Goal: Browse casually: Explore the website without a specific task or goal

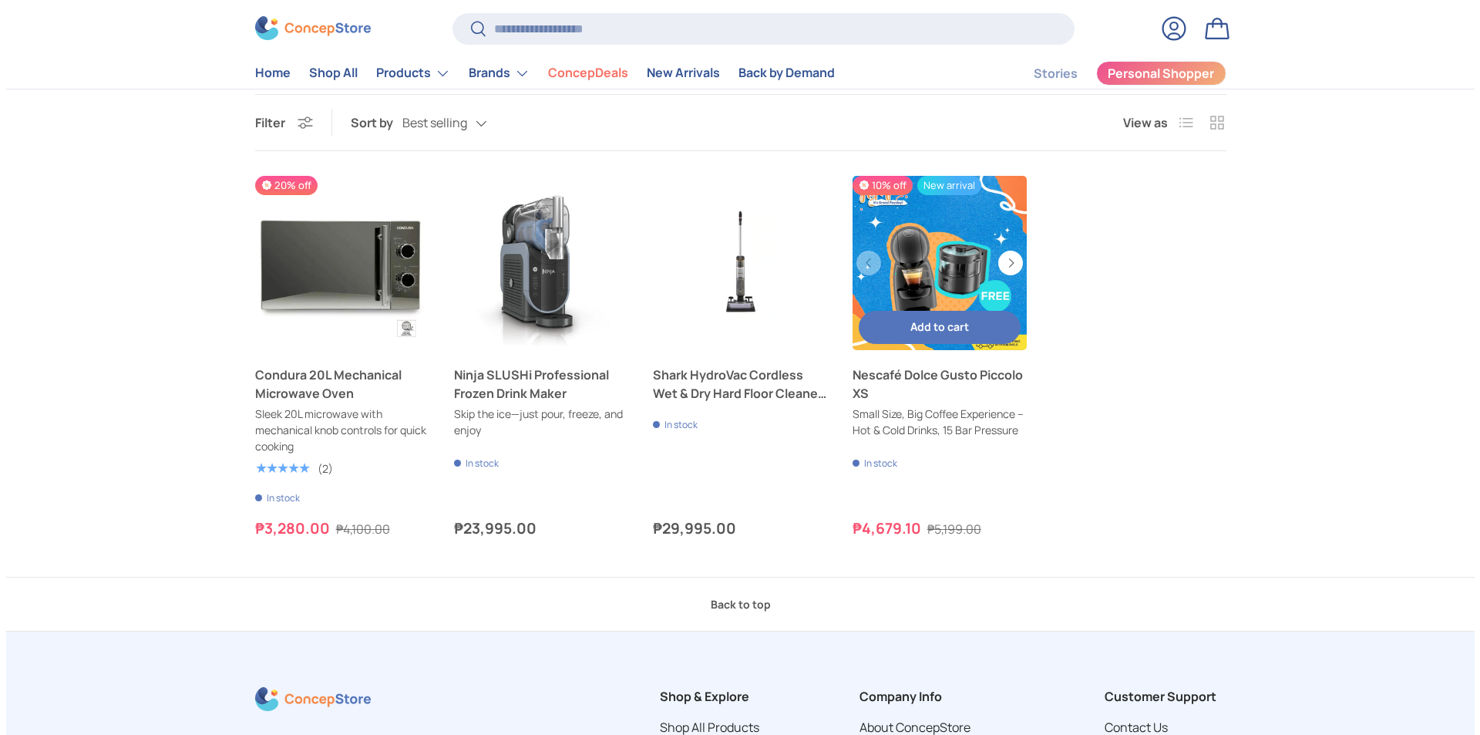
scroll to position [463, 0]
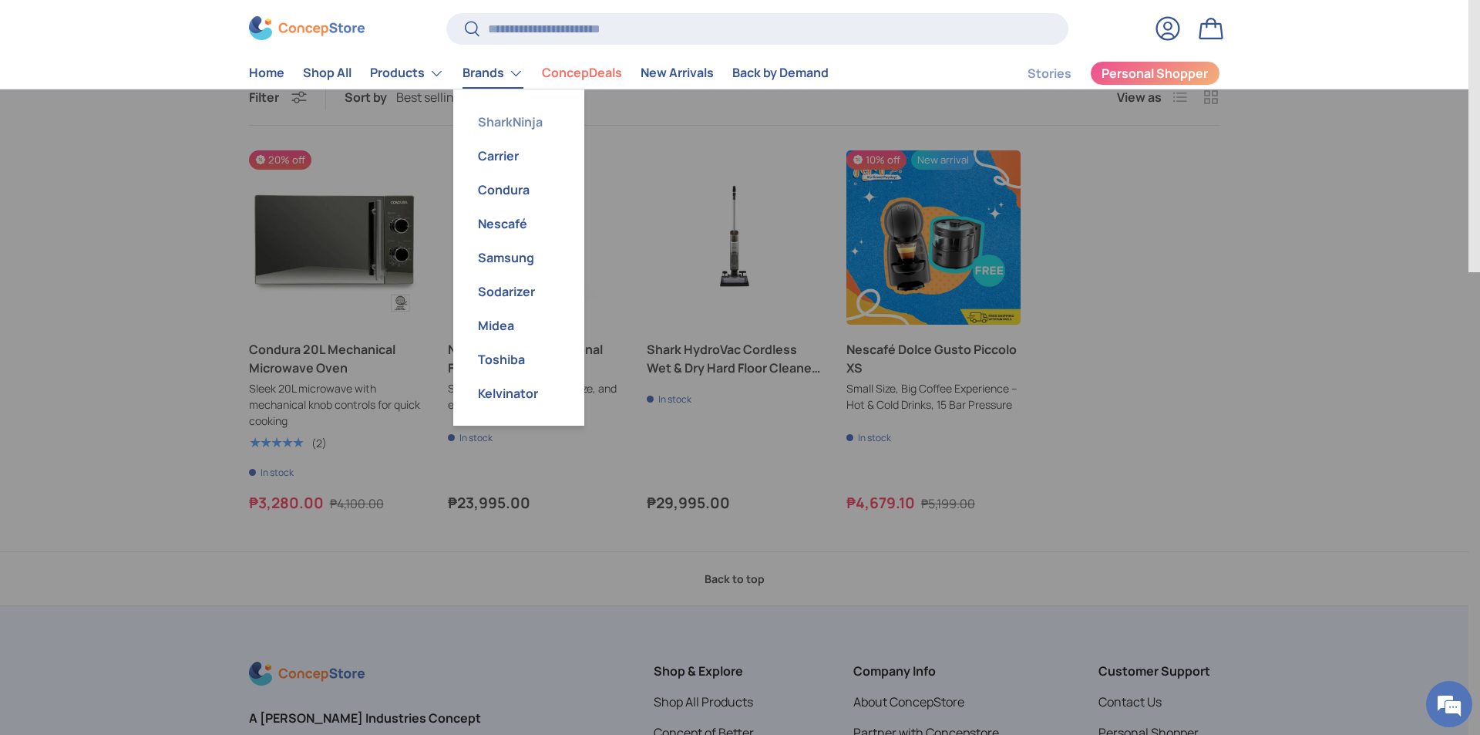
click at [497, 128] on link "SharkNinja" at bounding box center [519, 122] width 113 height 34
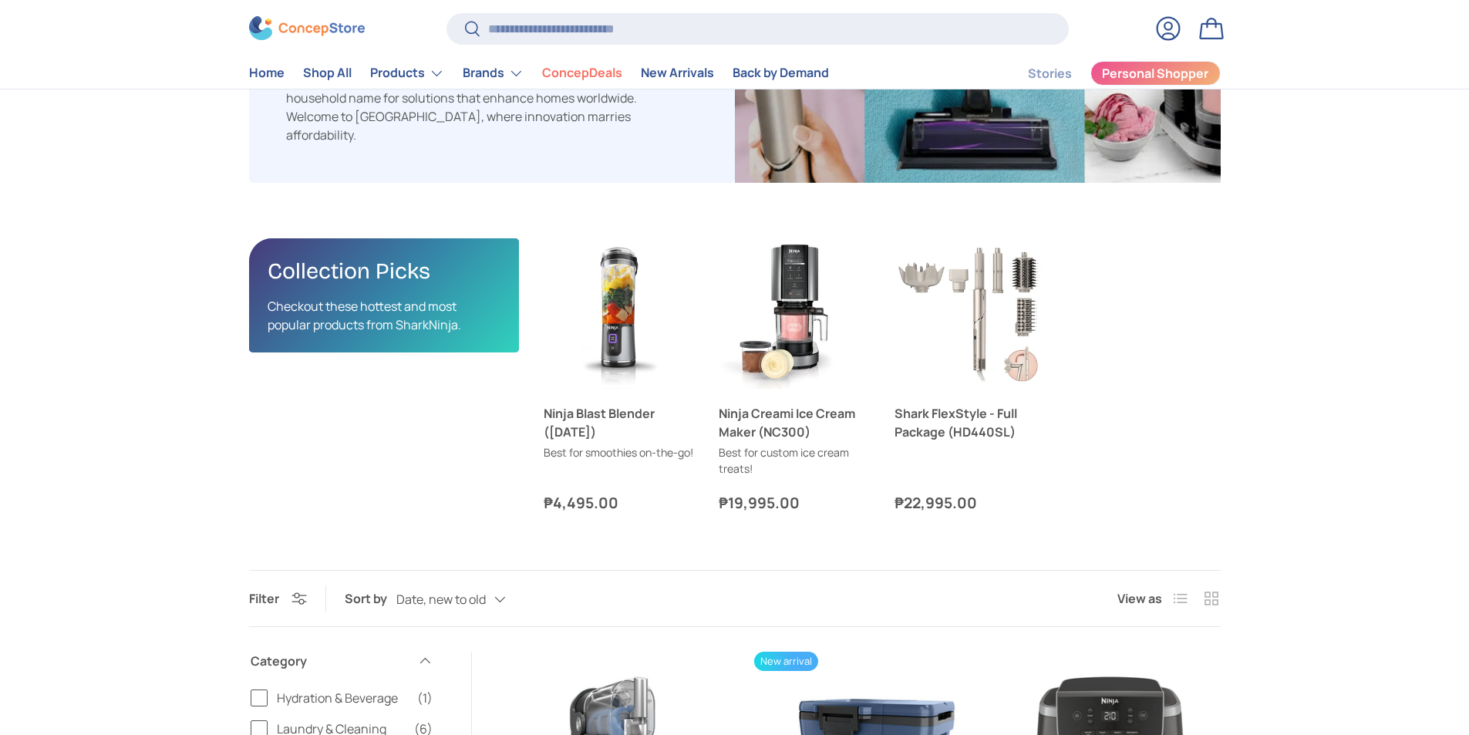
scroll to position [540, 0]
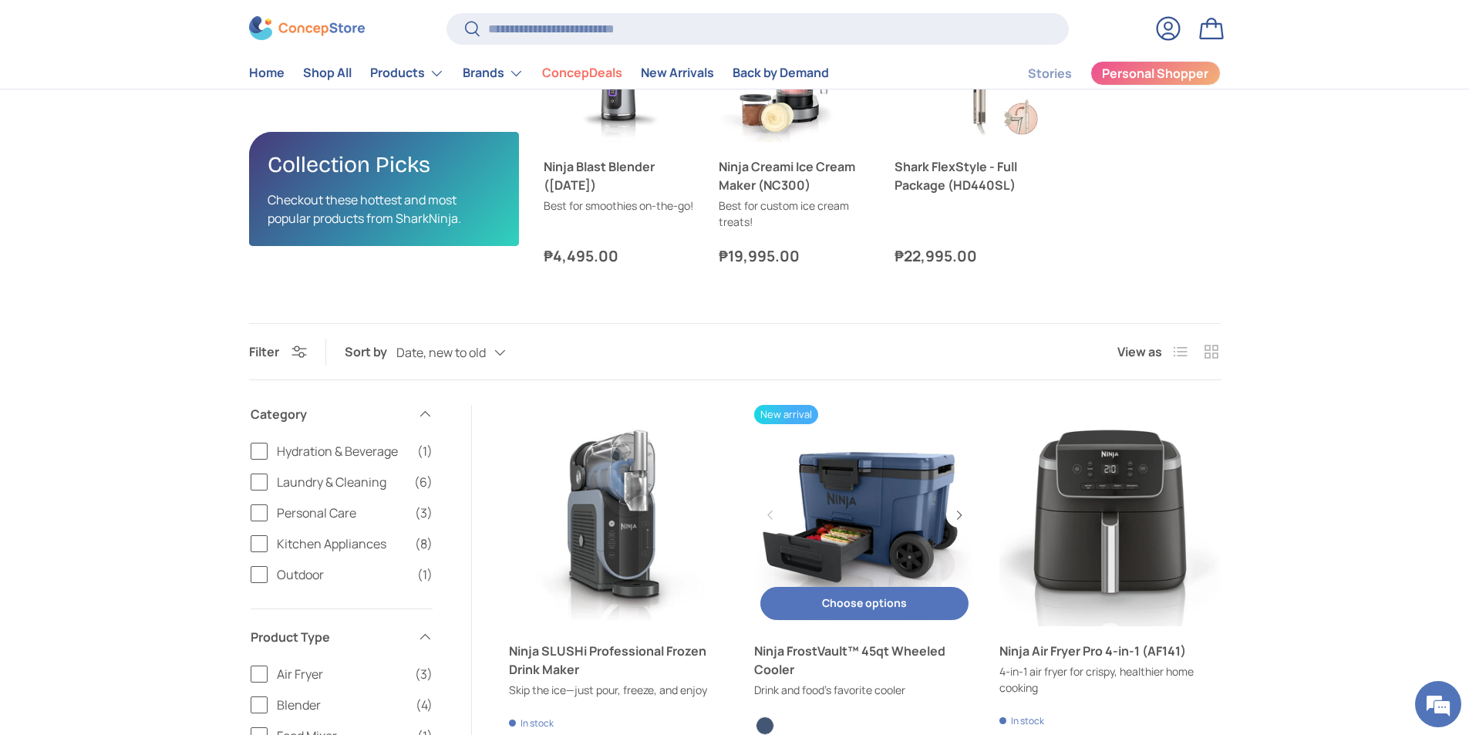
click at [877, 517] on link "Ninja FrostVault™ 45qt Wheeled Cooler" at bounding box center [864, 515] width 220 height 220
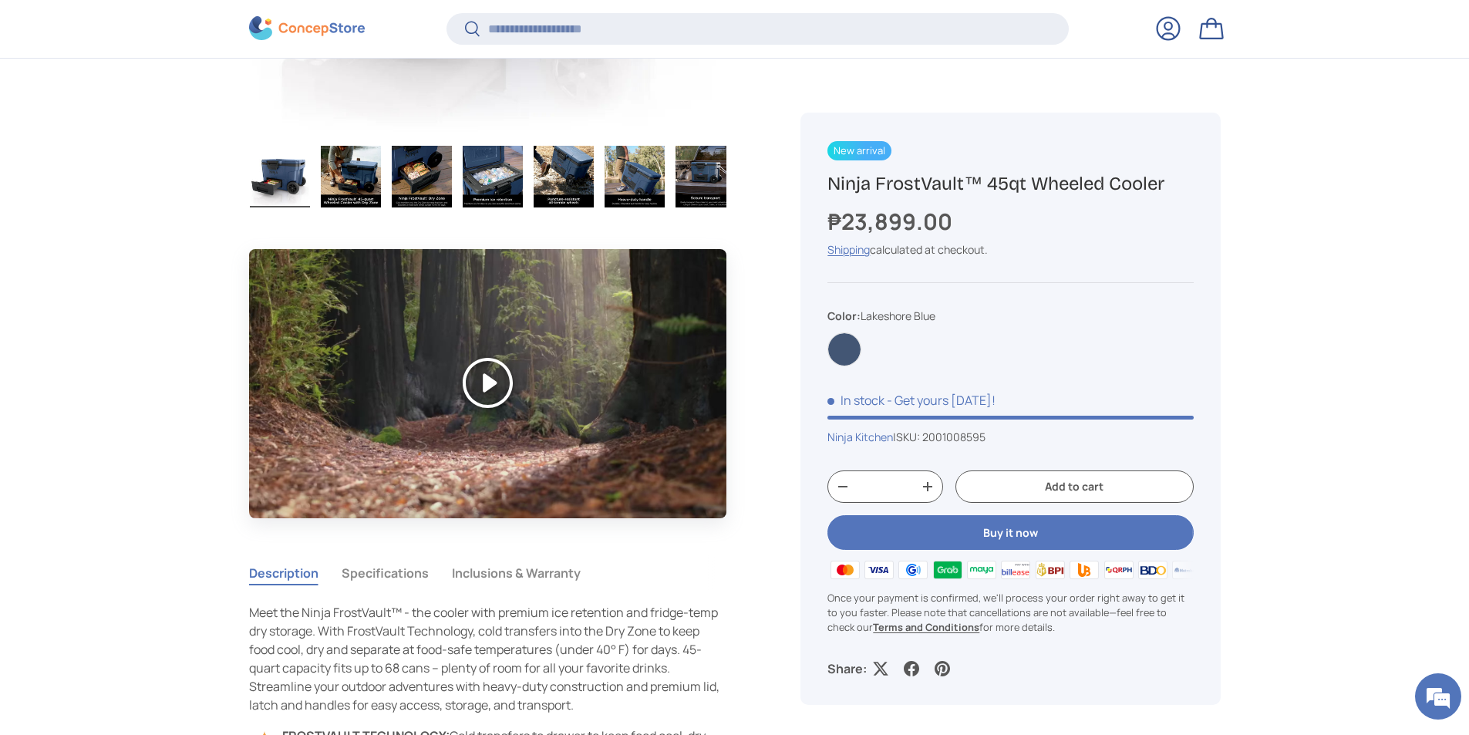
scroll to position [1076, 0]
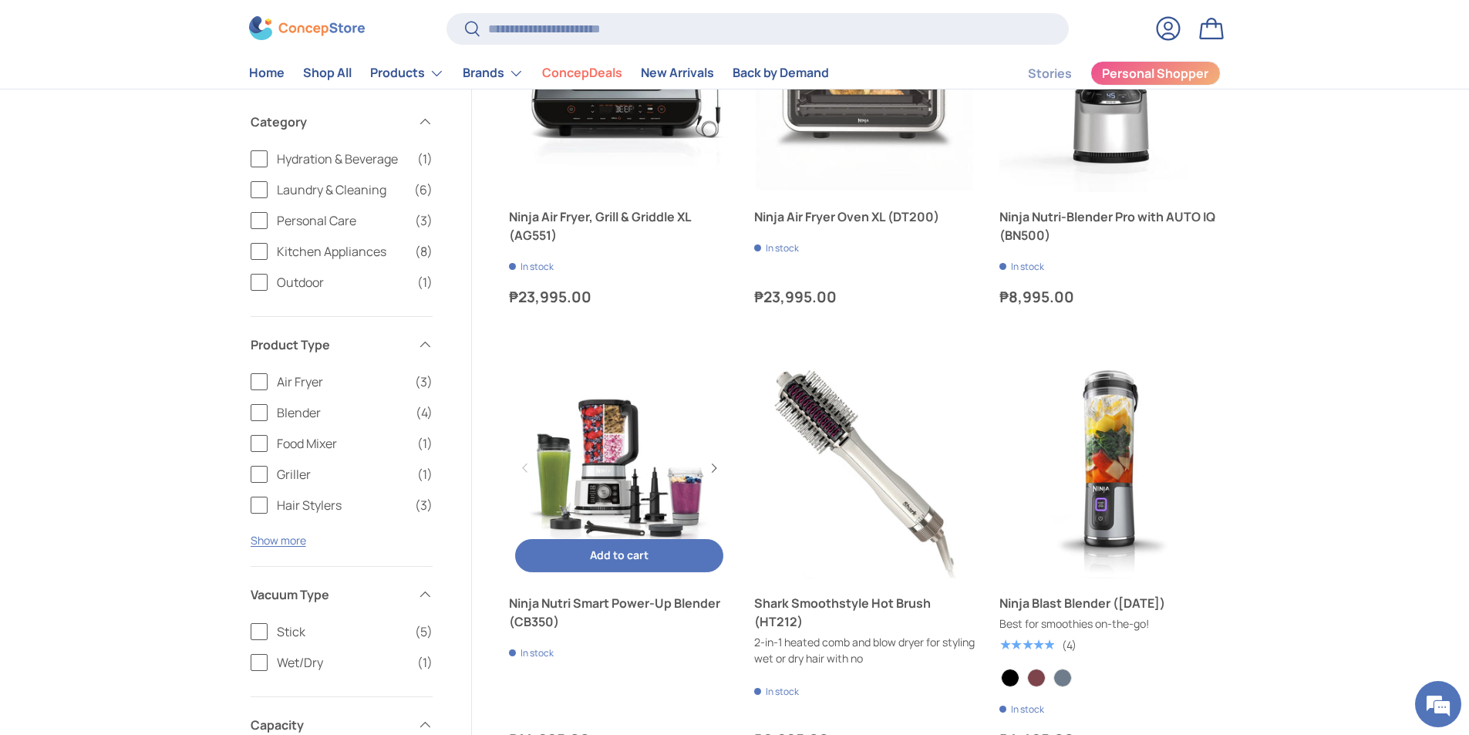
scroll to position [1701, 0]
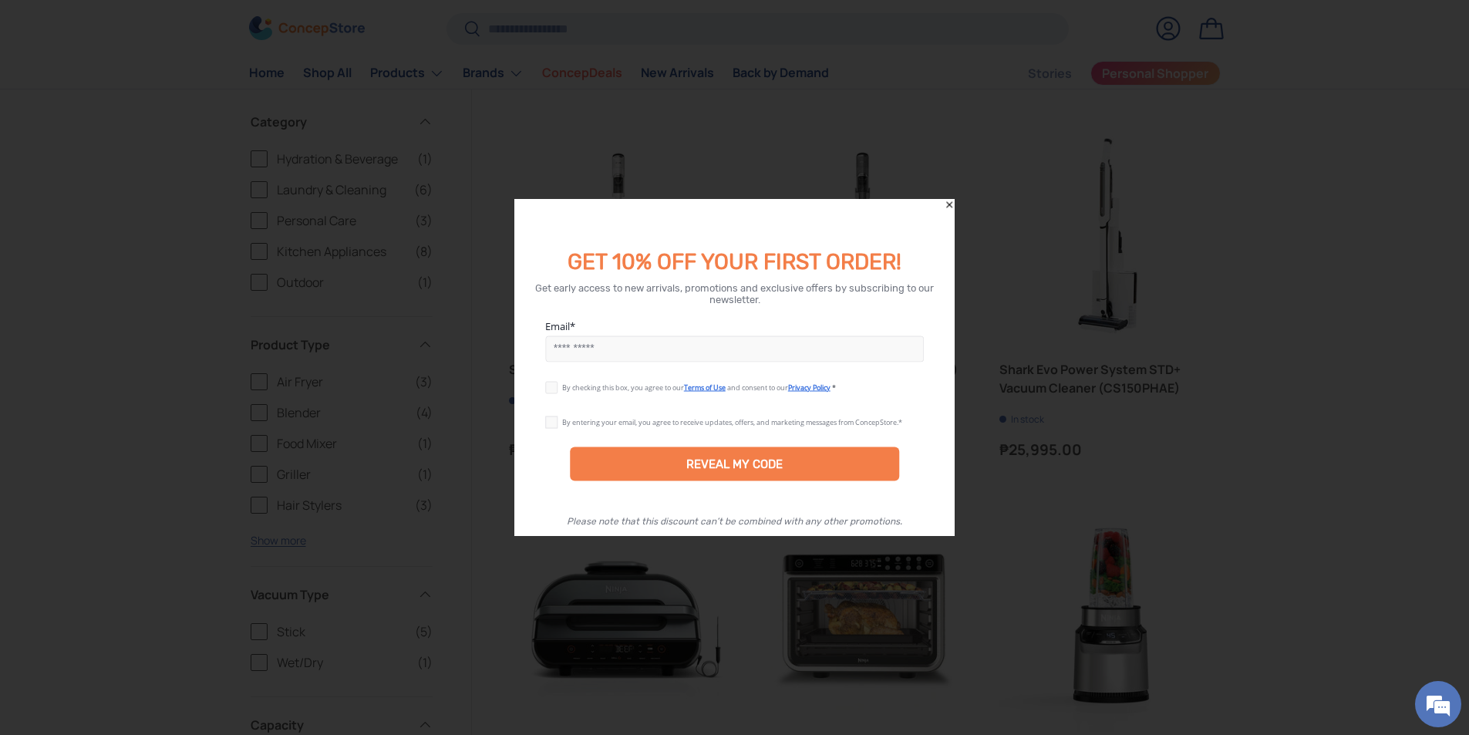
click at [949, 202] on icon "Close" at bounding box center [949, 204] width 11 height 11
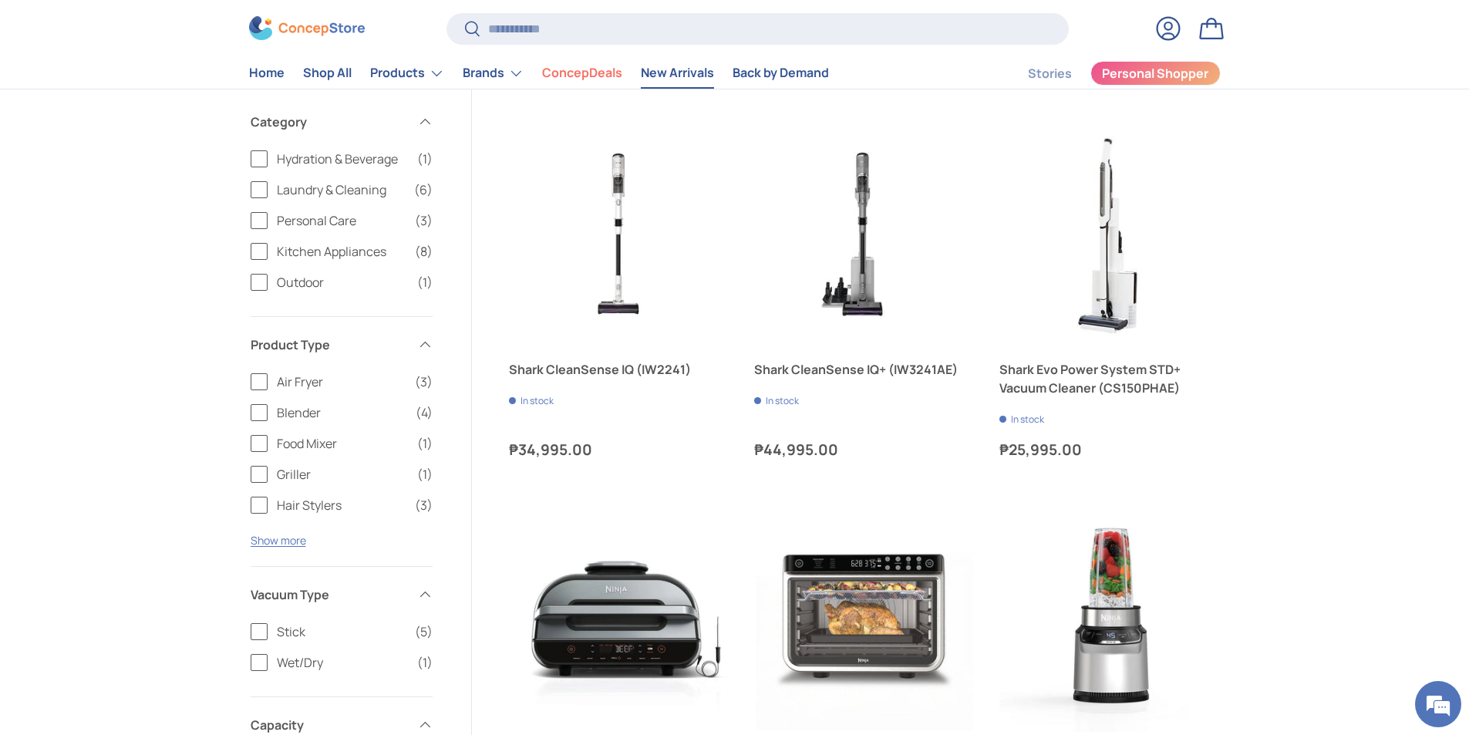
click at [703, 62] on link "New Arrivals" at bounding box center [677, 74] width 73 height 30
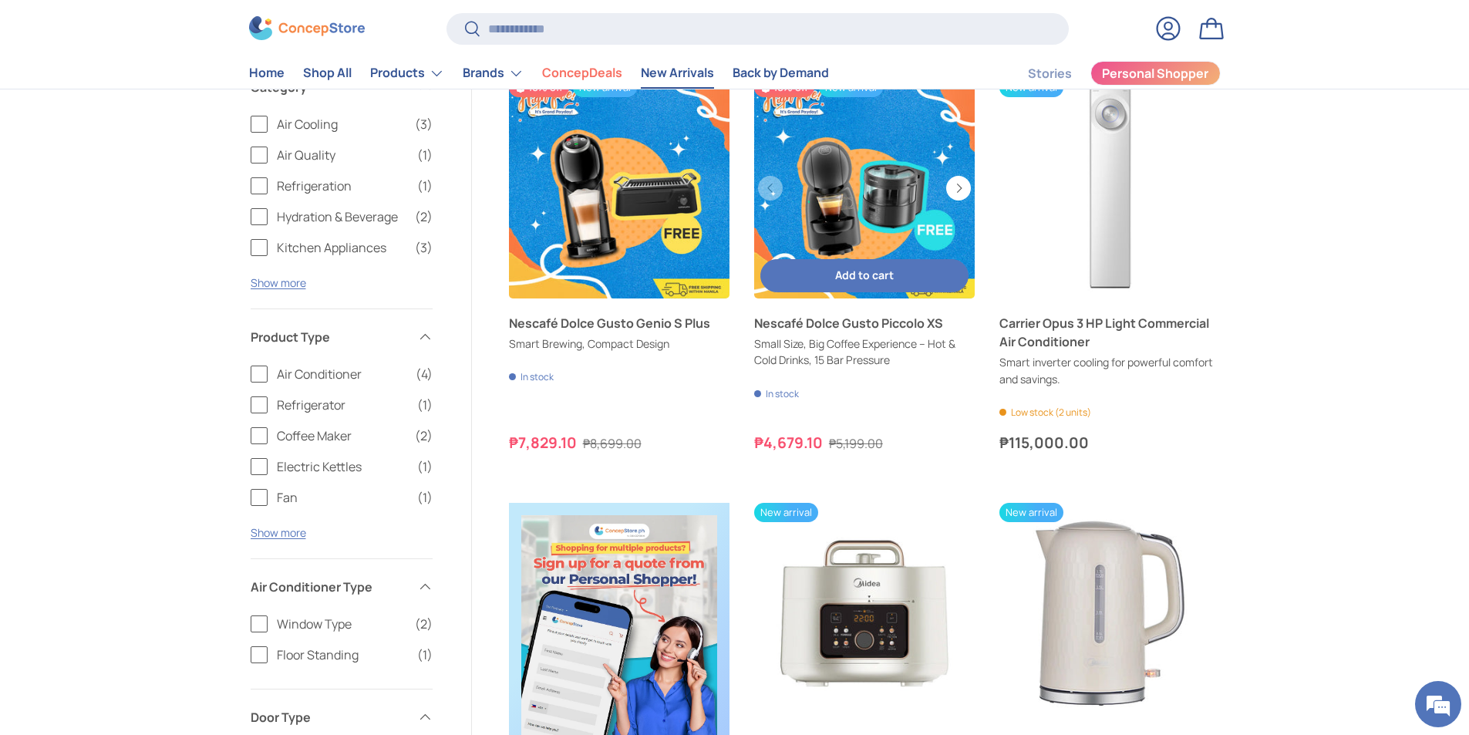
scroll to position [231, 0]
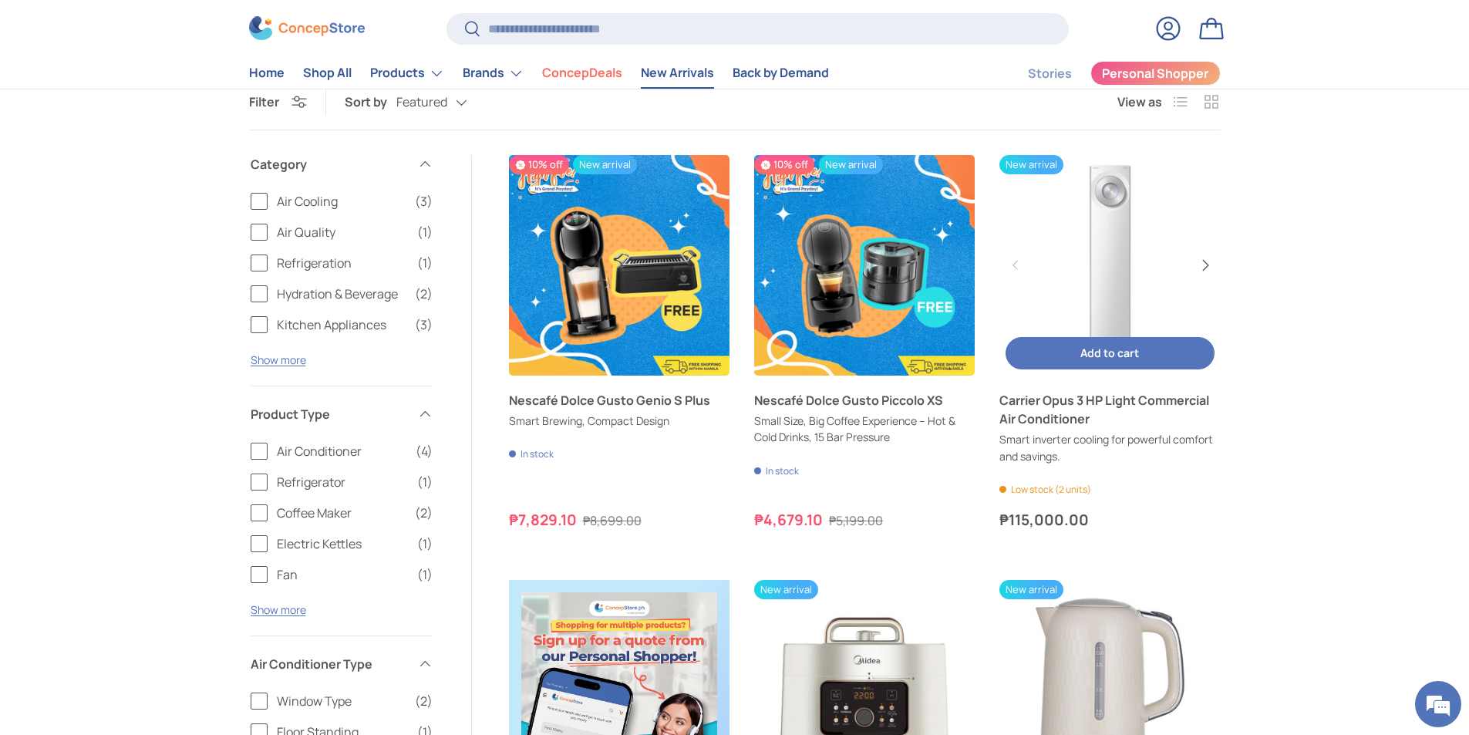
click at [1197, 266] on button "Next" at bounding box center [1204, 265] width 25 height 25
click at [1196, 268] on button "Next" at bounding box center [1204, 265] width 25 height 25
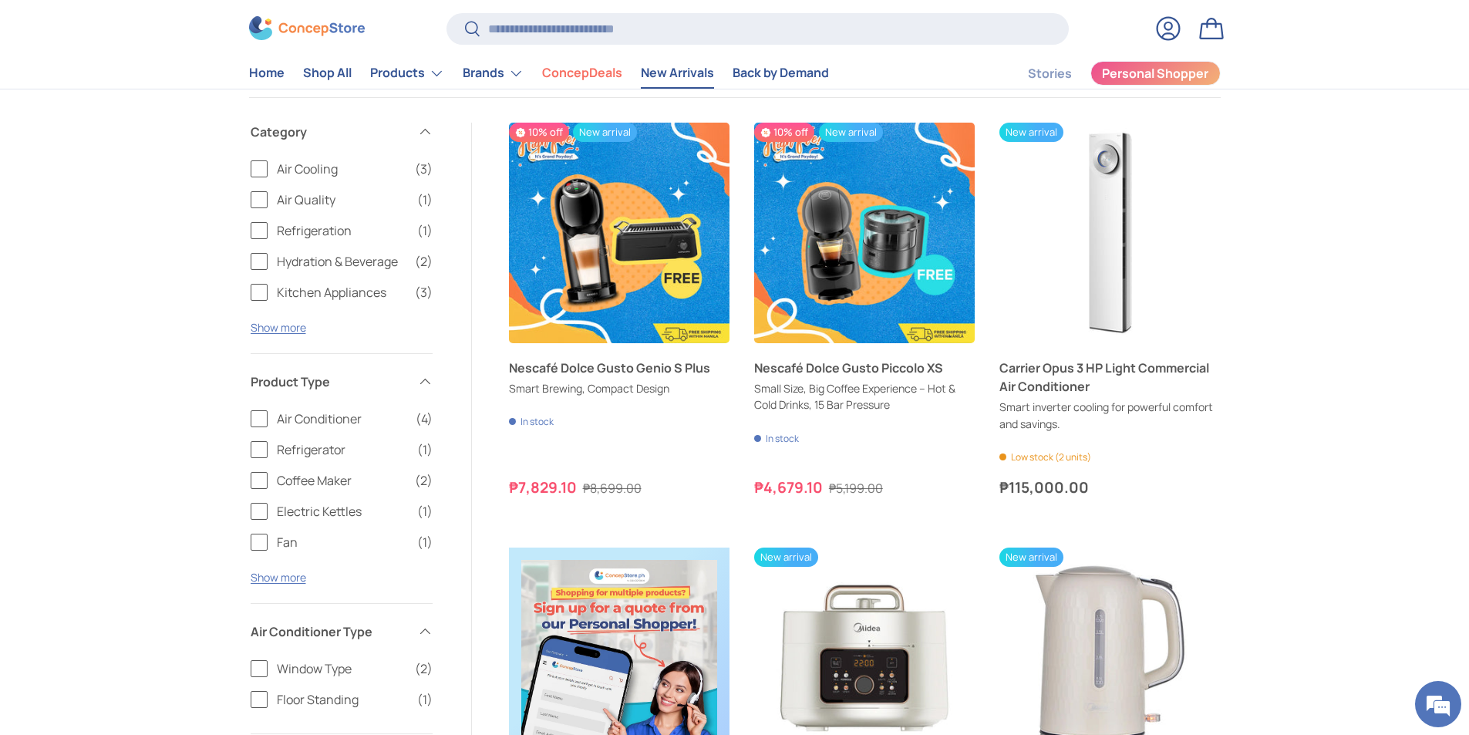
scroll to position [77, 0]
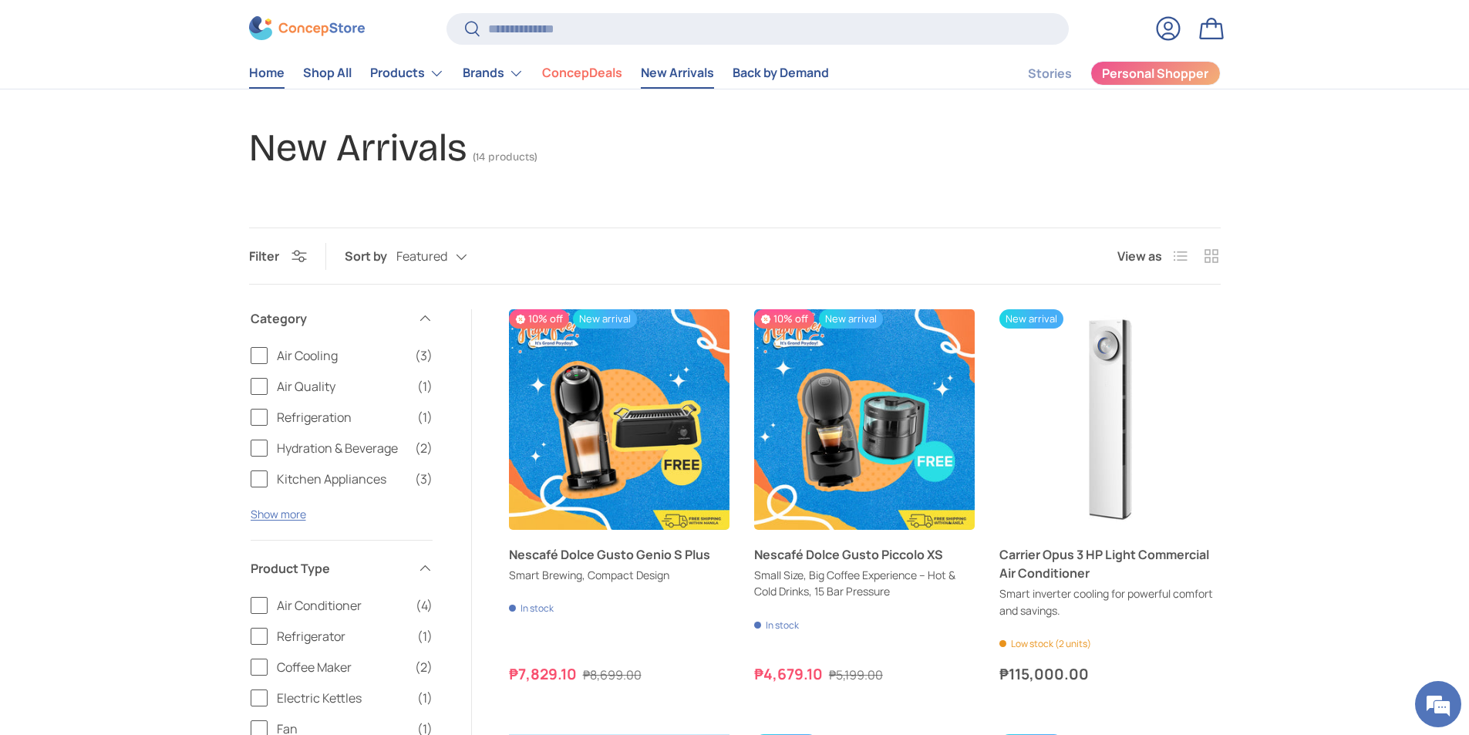
click at [275, 77] on link "Home" at bounding box center [266, 74] width 35 height 30
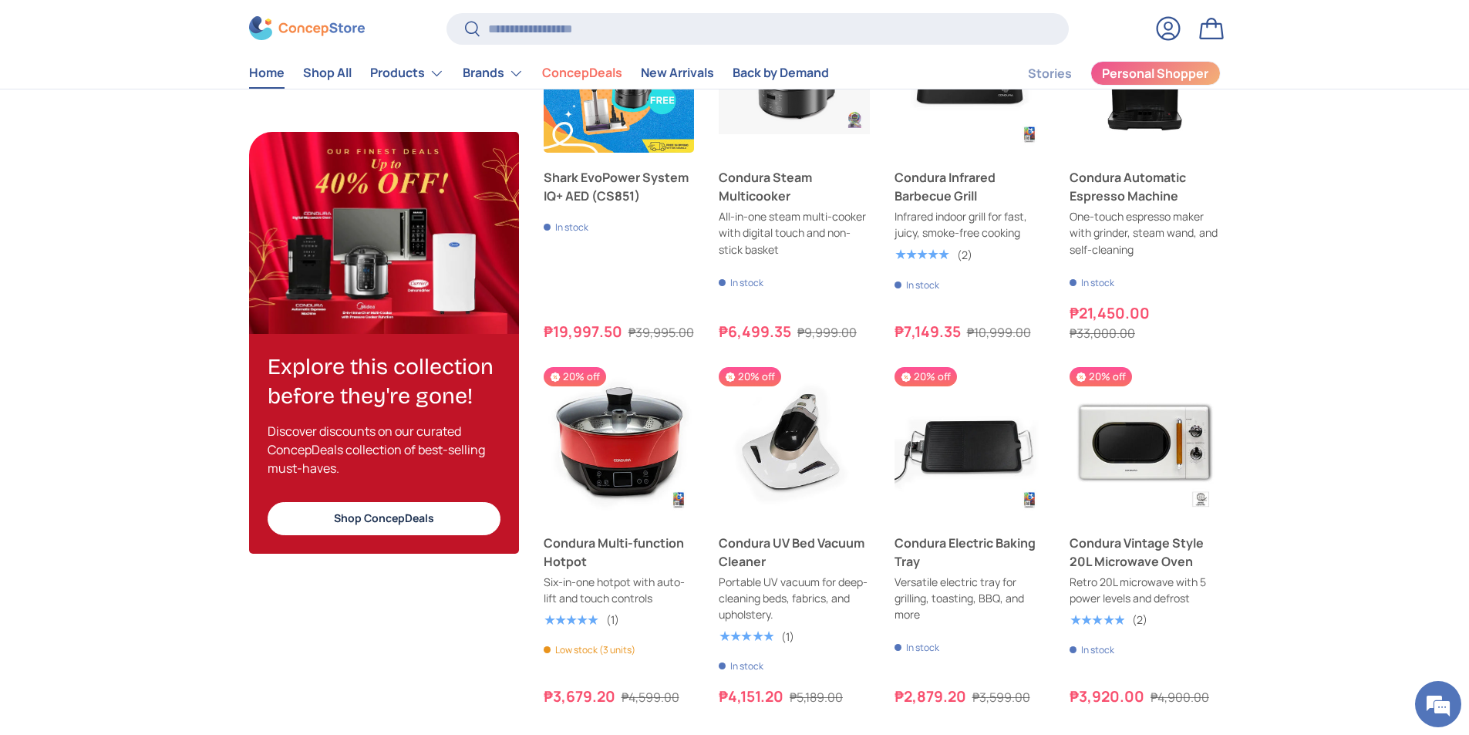
scroll to position [1631, 0]
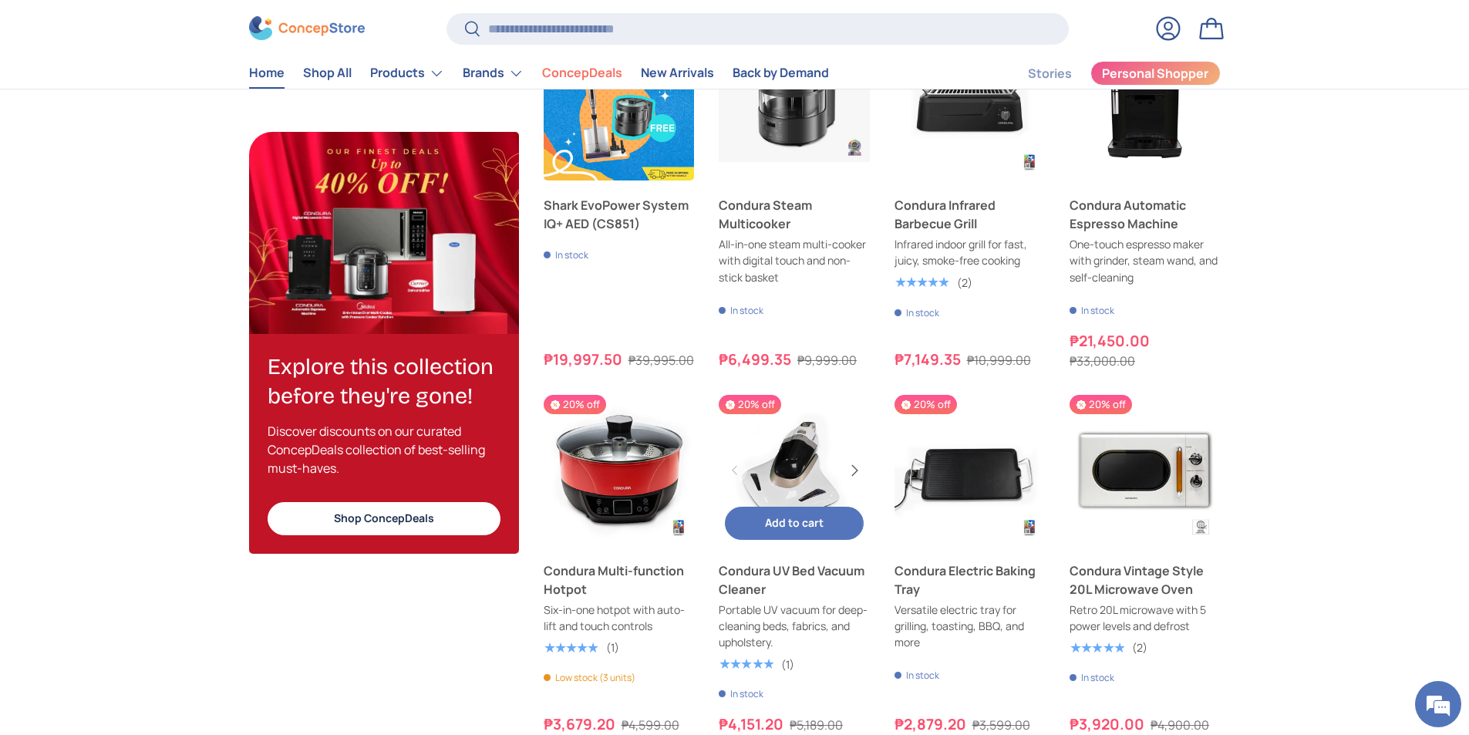
click at [847, 483] on button "Next" at bounding box center [853, 470] width 25 height 25
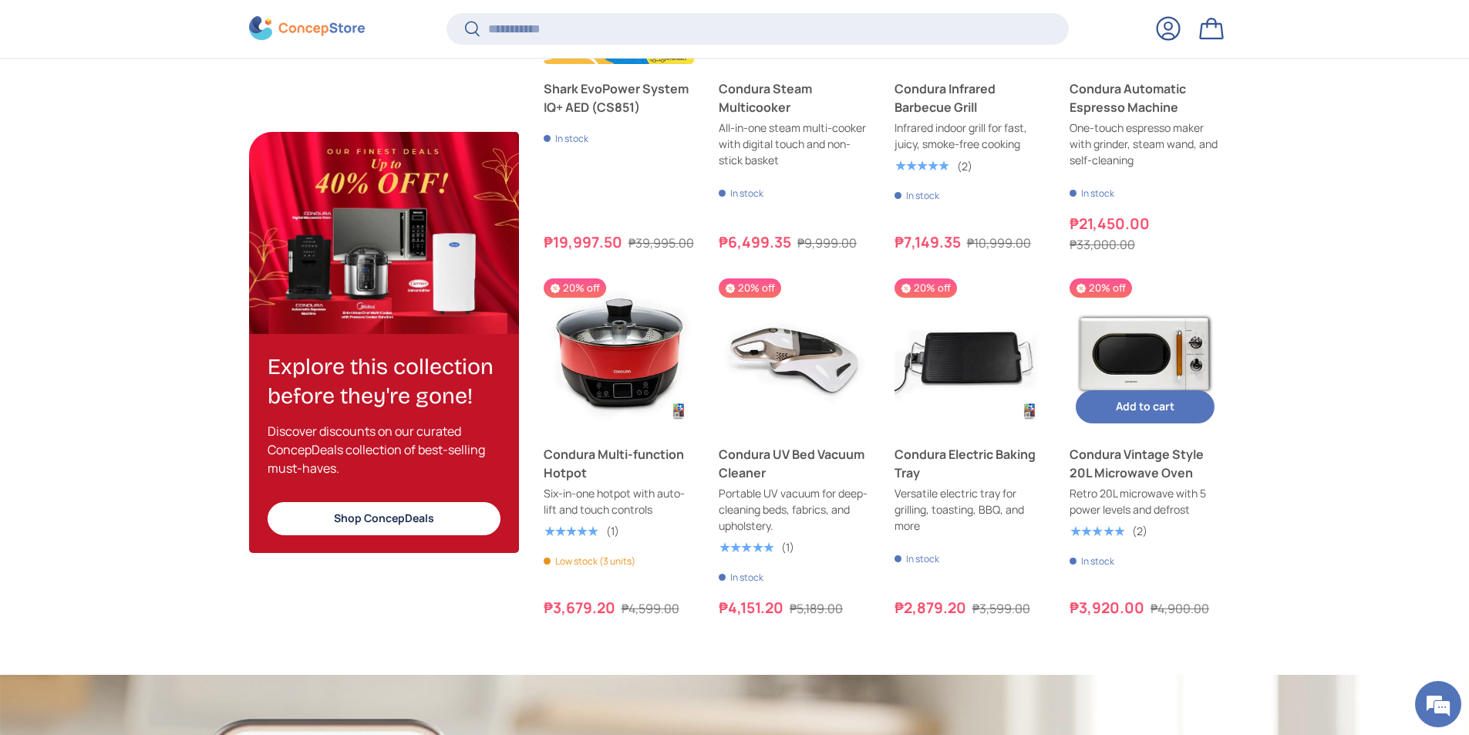
scroll to position [1951, 0]
